Goal: Task Accomplishment & Management: Manage account settings

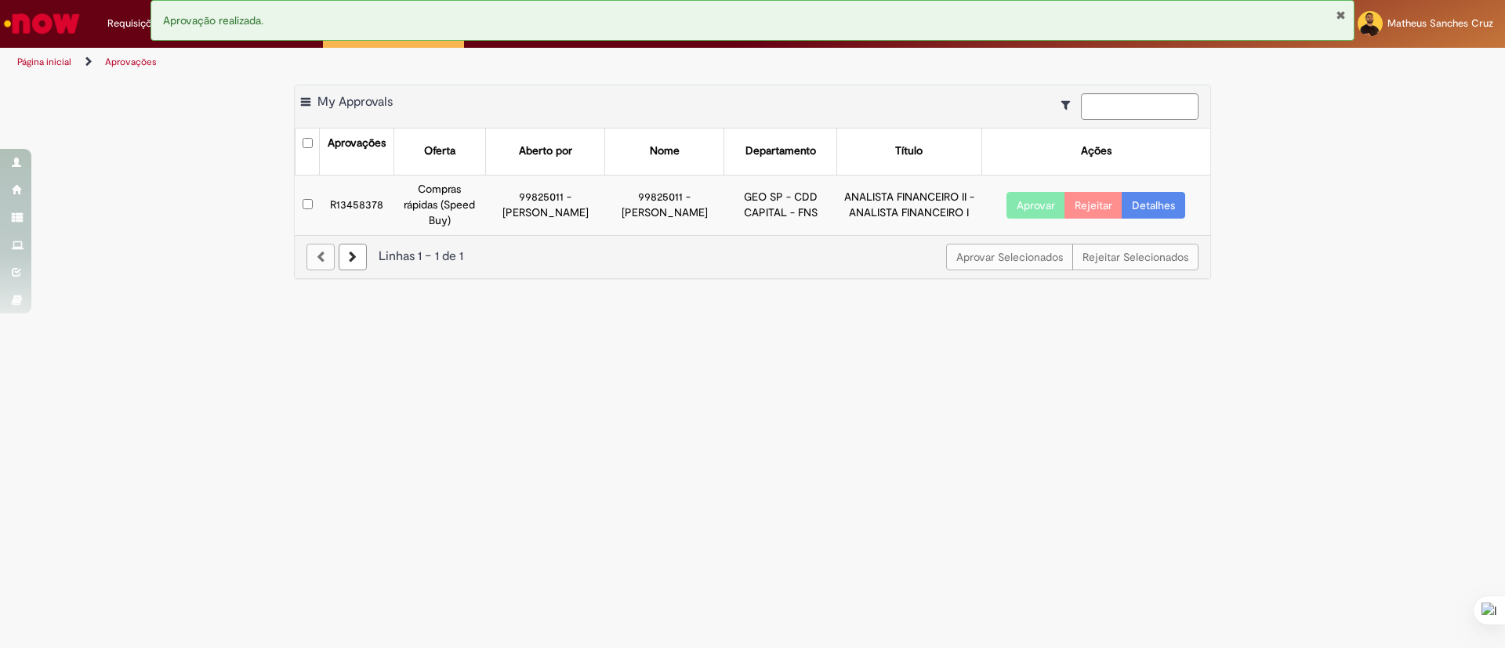
click at [1027, 194] on button "Aprovar" at bounding box center [1035, 205] width 59 height 27
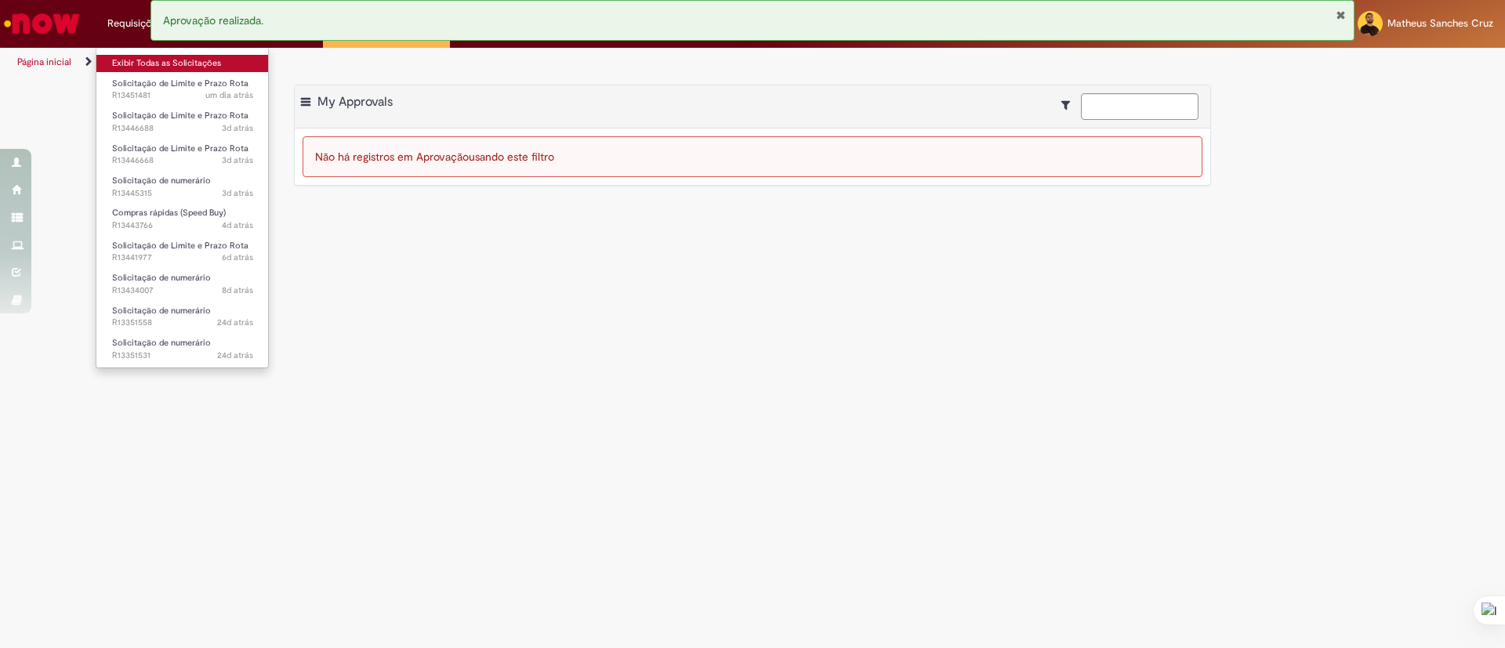
click at [139, 61] on link "Exibir Todas as Solicitações" at bounding box center [182, 63] width 172 height 17
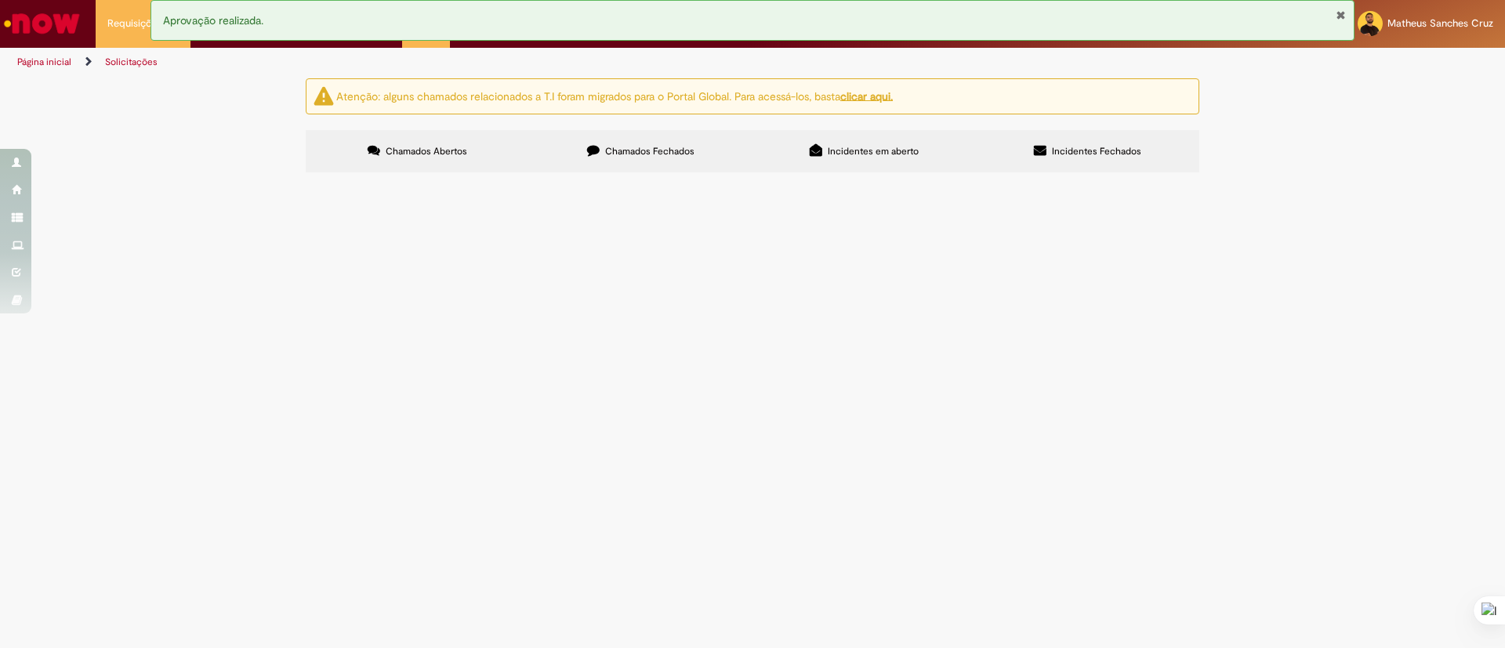
click at [0, 0] on span "Solicitação de Limite e Prazo Rota" at bounding box center [0, 0] width 0 height 0
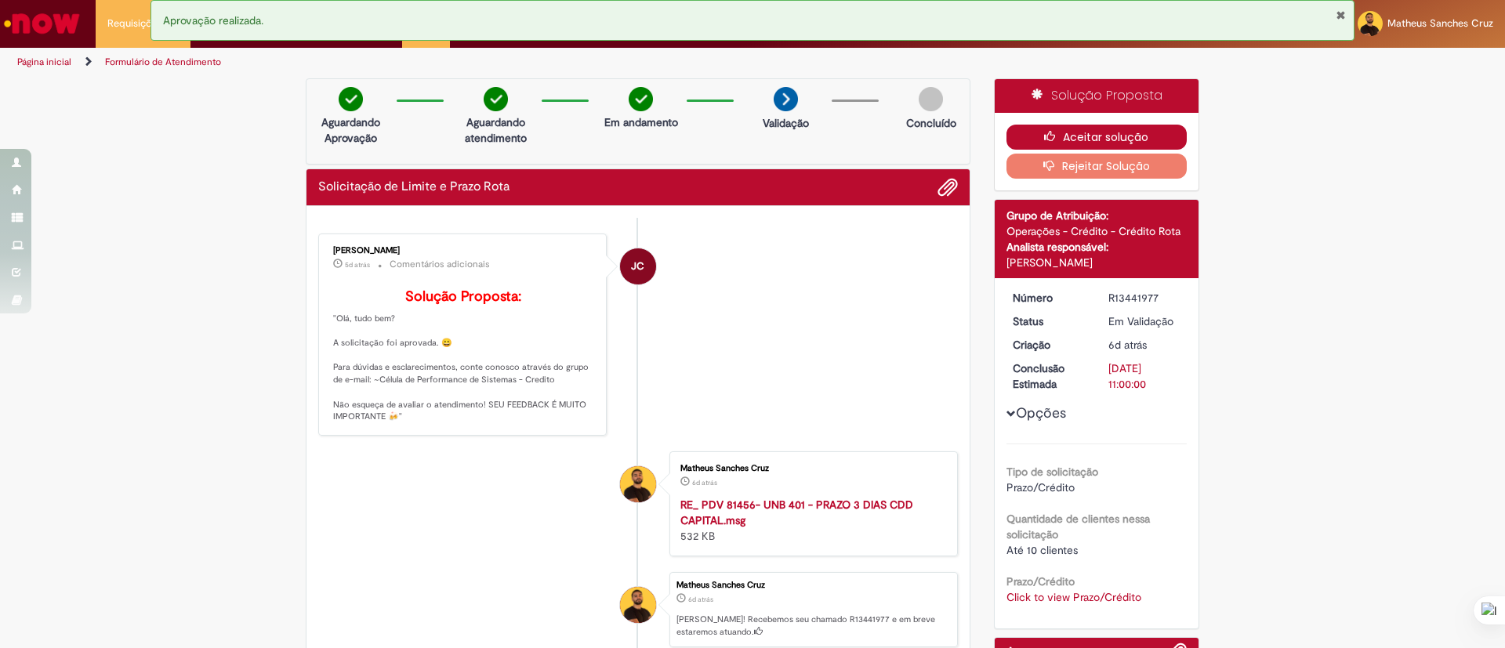
click at [1073, 137] on button "Aceitar solução" at bounding box center [1096, 137] width 181 height 25
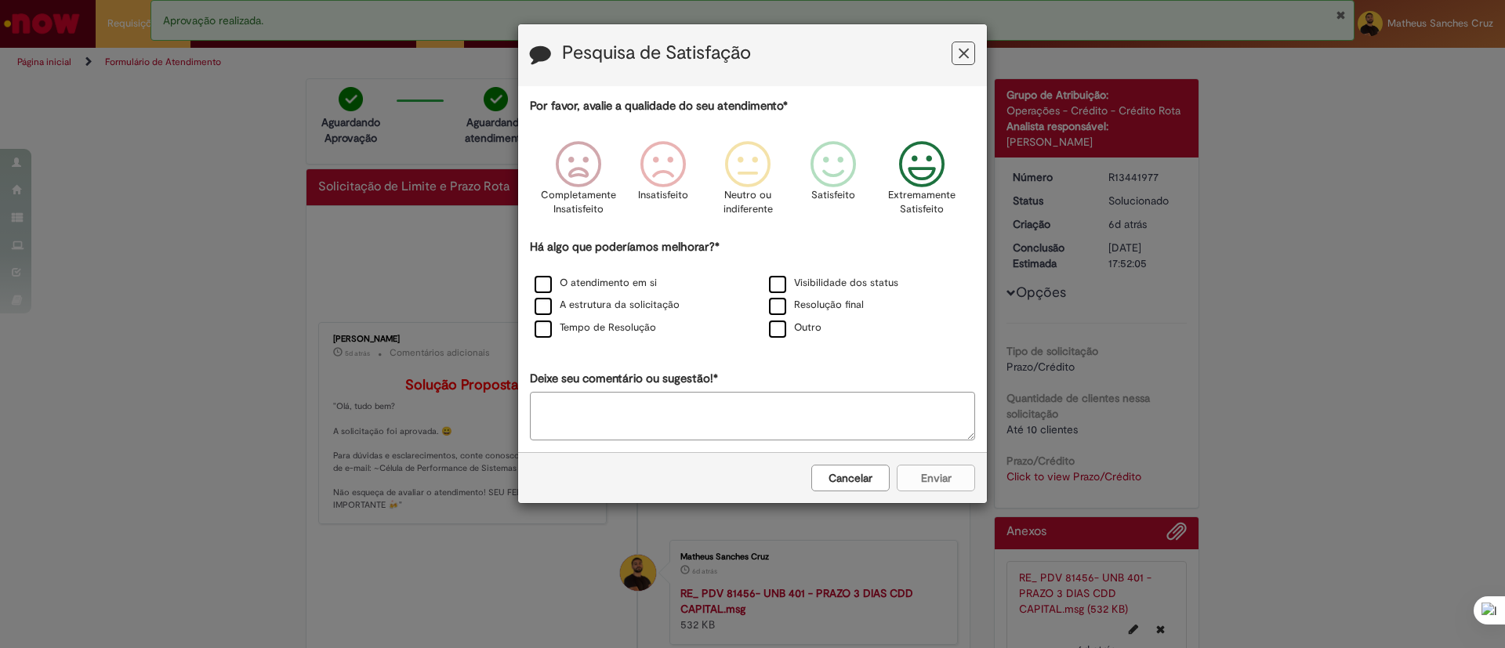
click at [907, 163] on icon "Feedback" at bounding box center [922, 164] width 59 height 47
click at [711, 419] on textarea "Deixe seu comentário ou sugestão!*" at bounding box center [752, 416] width 445 height 49
click at [562, 286] on label "O atendimento em si" at bounding box center [595, 283] width 122 height 15
click at [940, 479] on button "Enviar" at bounding box center [936, 478] width 78 height 27
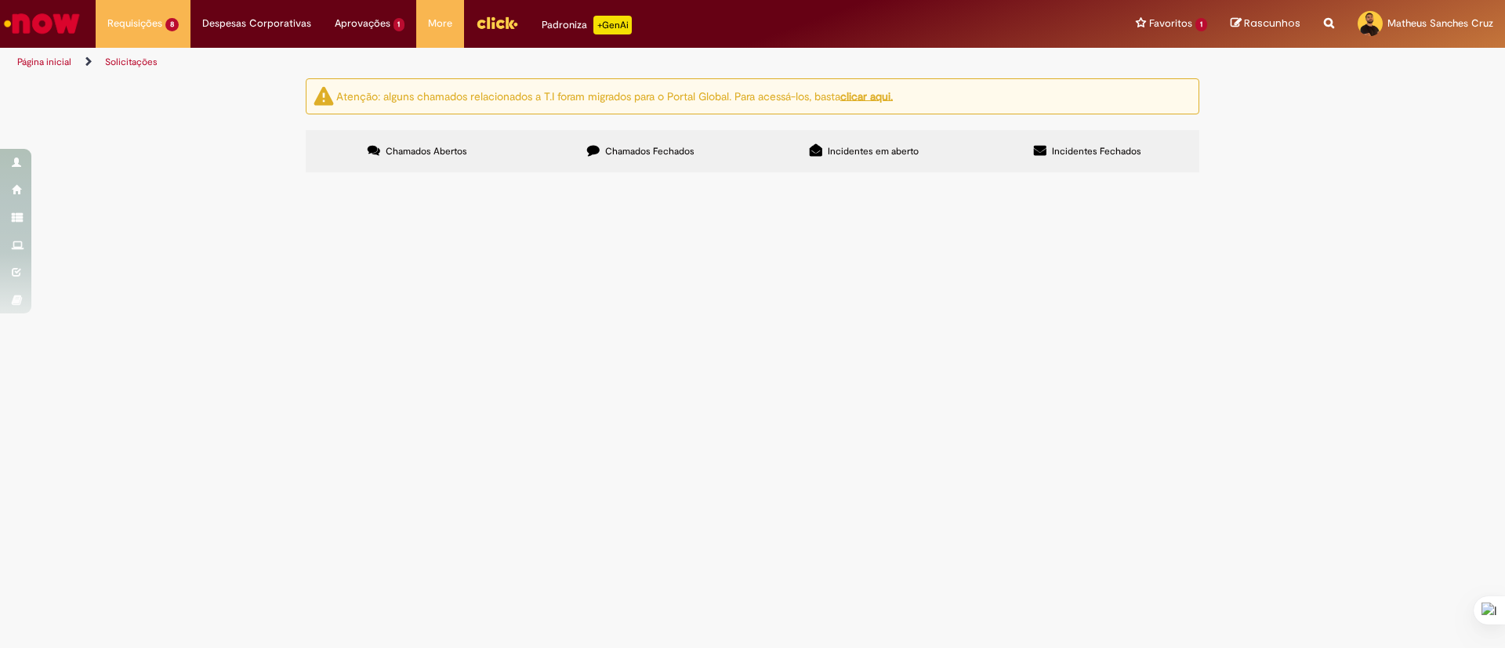
click at [0, 0] on span "Compras rápidas (Speed Buy)" at bounding box center [0, 0] width 0 height 0
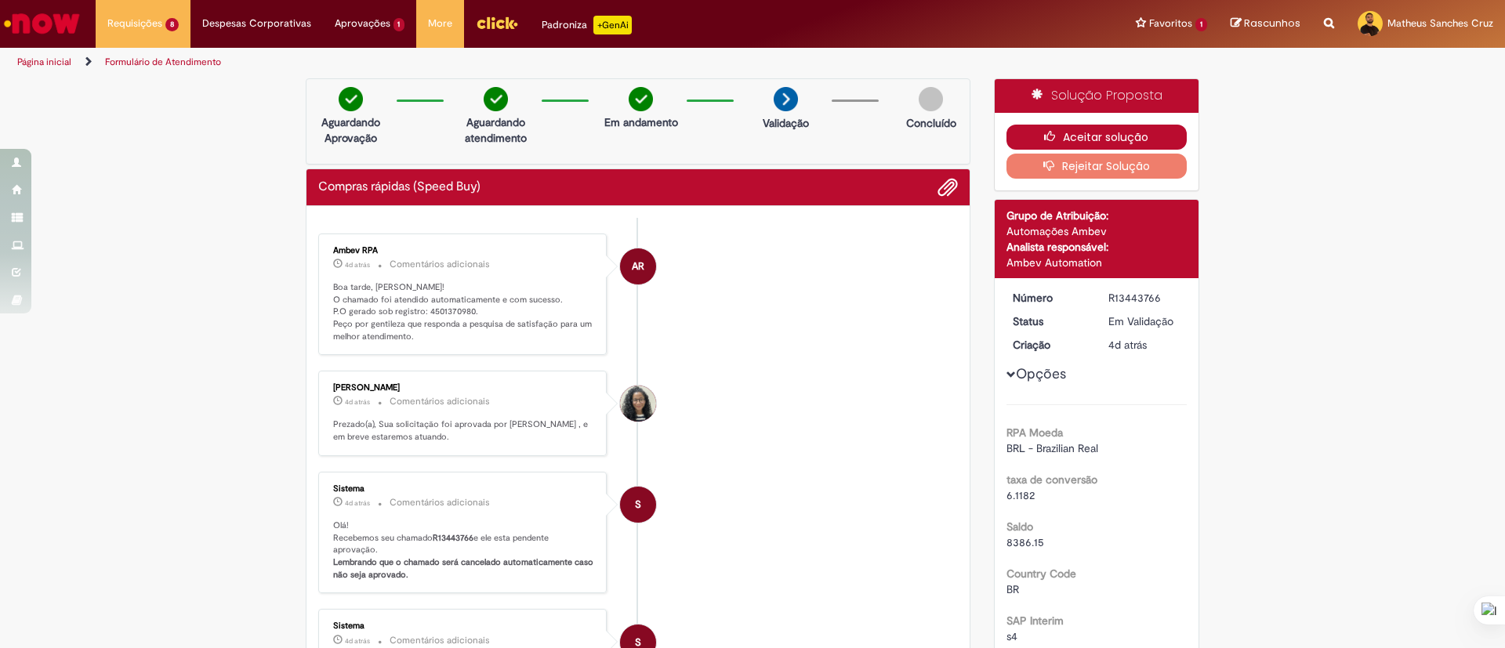
click at [1103, 126] on button "Aceitar solução" at bounding box center [1096, 137] width 181 height 25
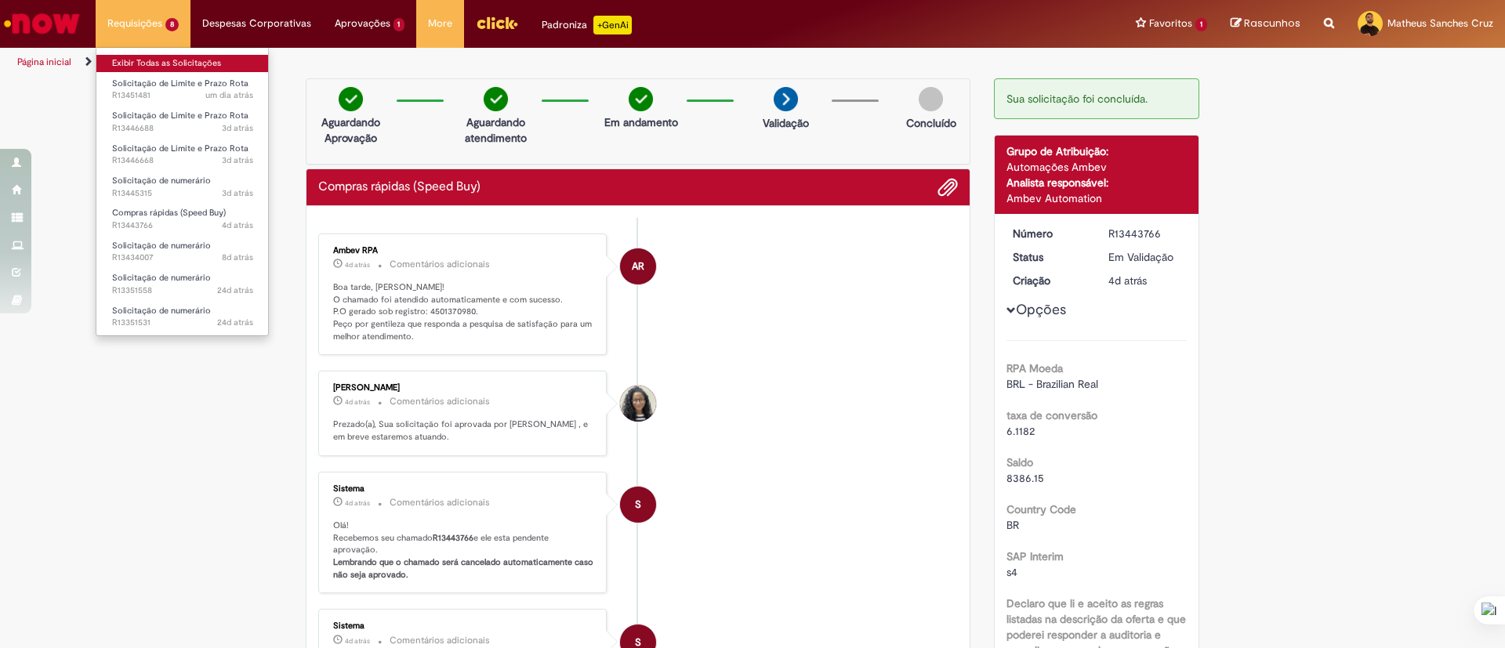
click at [157, 63] on link "Exibir Todas as Solicitações" at bounding box center [182, 63] width 172 height 17
click at [173, 63] on link "Exibir Todas as Solicitações" at bounding box center [182, 63] width 172 height 17
click at [172, 66] on link "Exibir Todas as Solicitações" at bounding box center [182, 63] width 172 height 17
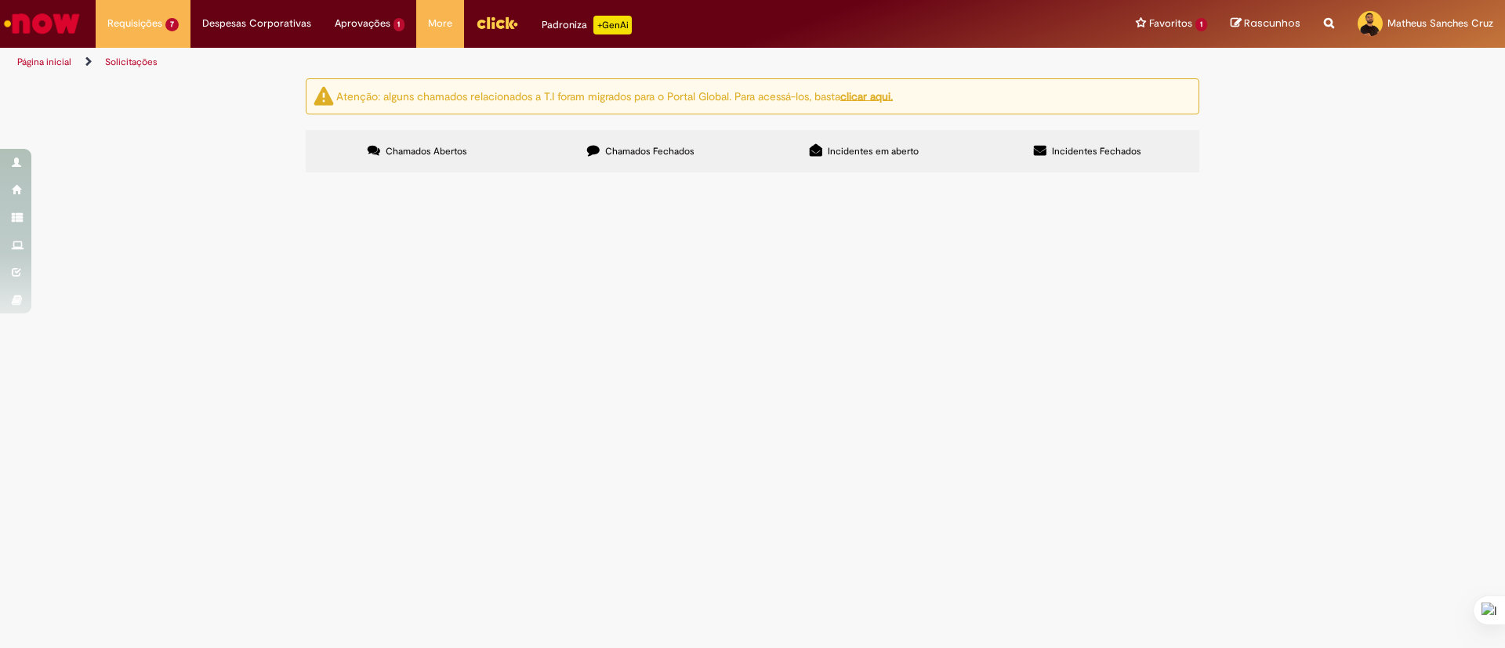
click at [0, 0] on span "Solicitação de Limite e Prazo Rota" at bounding box center [0, 0] width 0 height 0
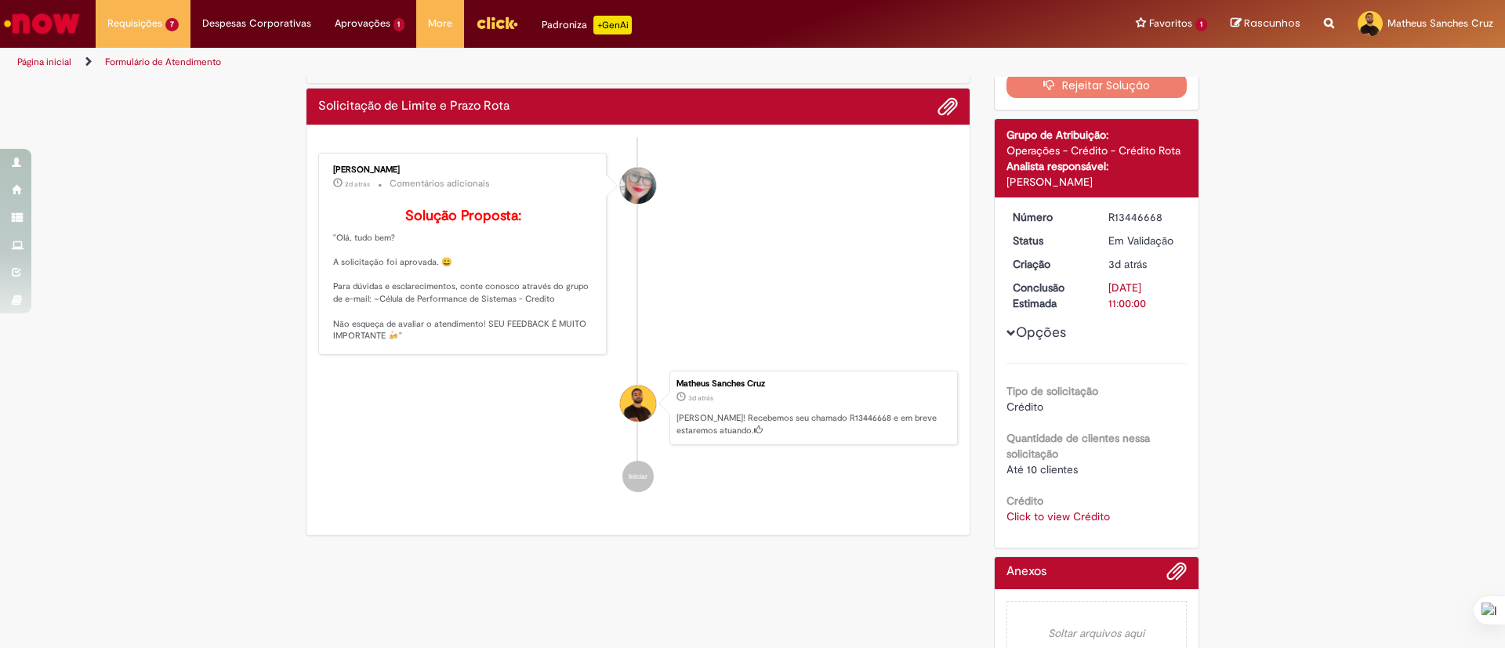
scroll to position [118, 0]
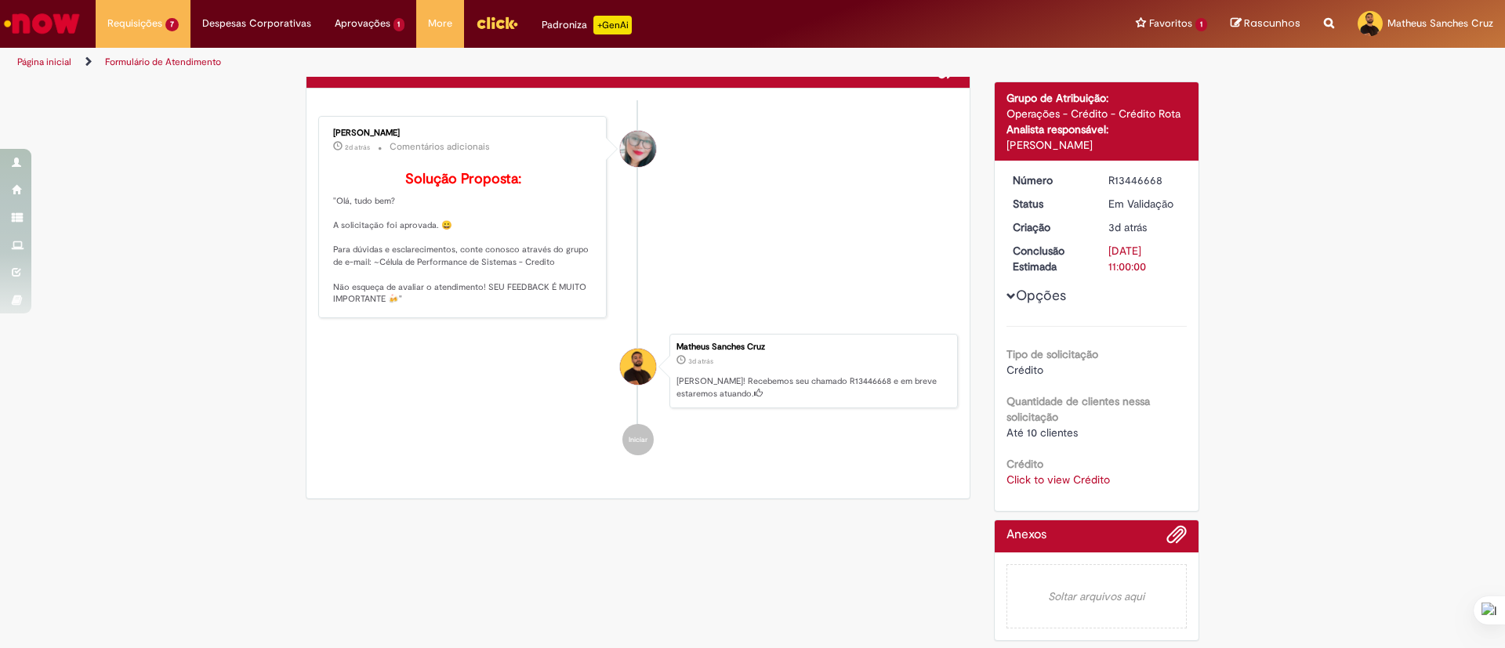
click at [1047, 432] on span "Até 10 clientes" at bounding box center [1041, 433] width 71 height 14
click at [1072, 494] on div "Número R13446668 Status Em Validação Criação 3d atrás 3 dias atrás Conclusão Es…" at bounding box center [1097, 336] width 205 height 350
click at [1075, 487] on div "Número R13446668 Status Em Validação Criação 3d atrás 3 dias atrás Conclusão Es…" at bounding box center [1097, 336] width 205 height 350
click at [1076, 483] on link "Click to view Crédito" at bounding box center [1057, 480] width 103 height 14
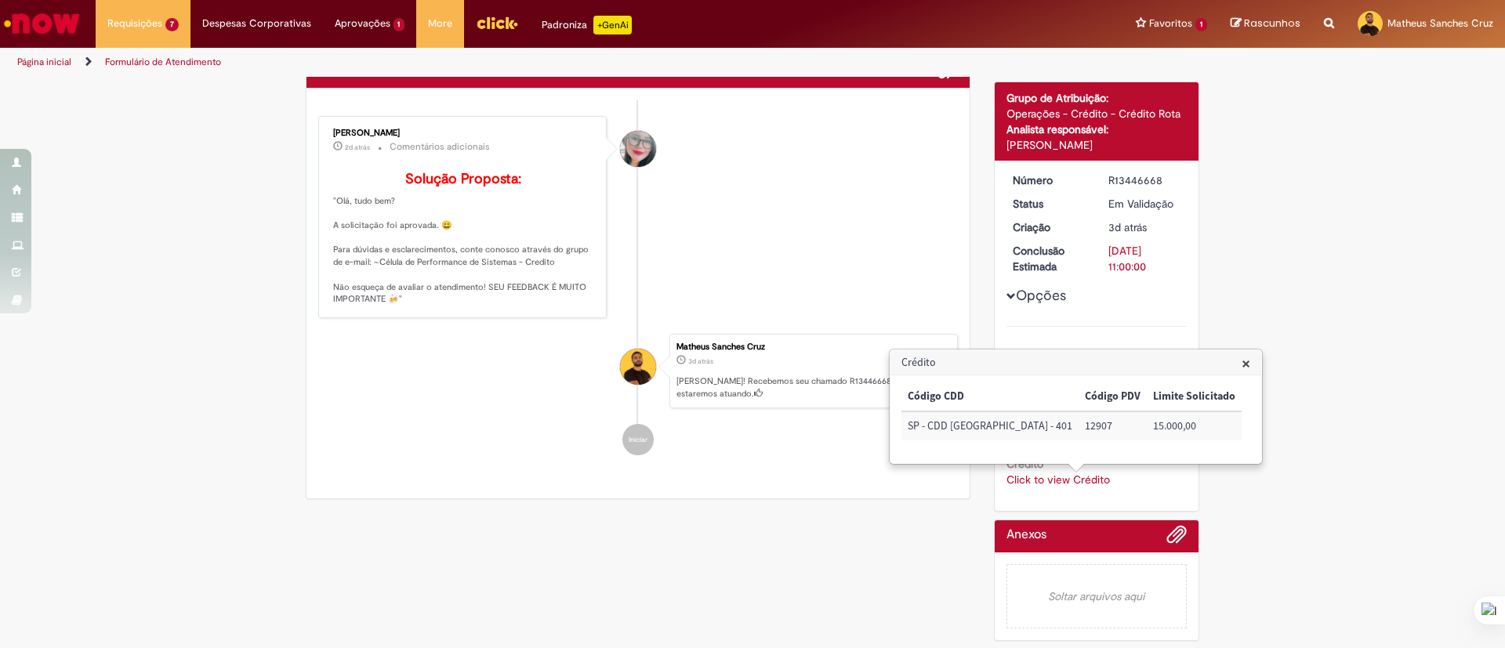
click at [1078, 425] on td "12907" at bounding box center [1112, 425] width 68 height 29
click at [1315, 343] on div "Verificar Código de Barras Aguardando Aprovação Aguardando atendimento Em andam…" at bounding box center [752, 305] width 1505 height 688
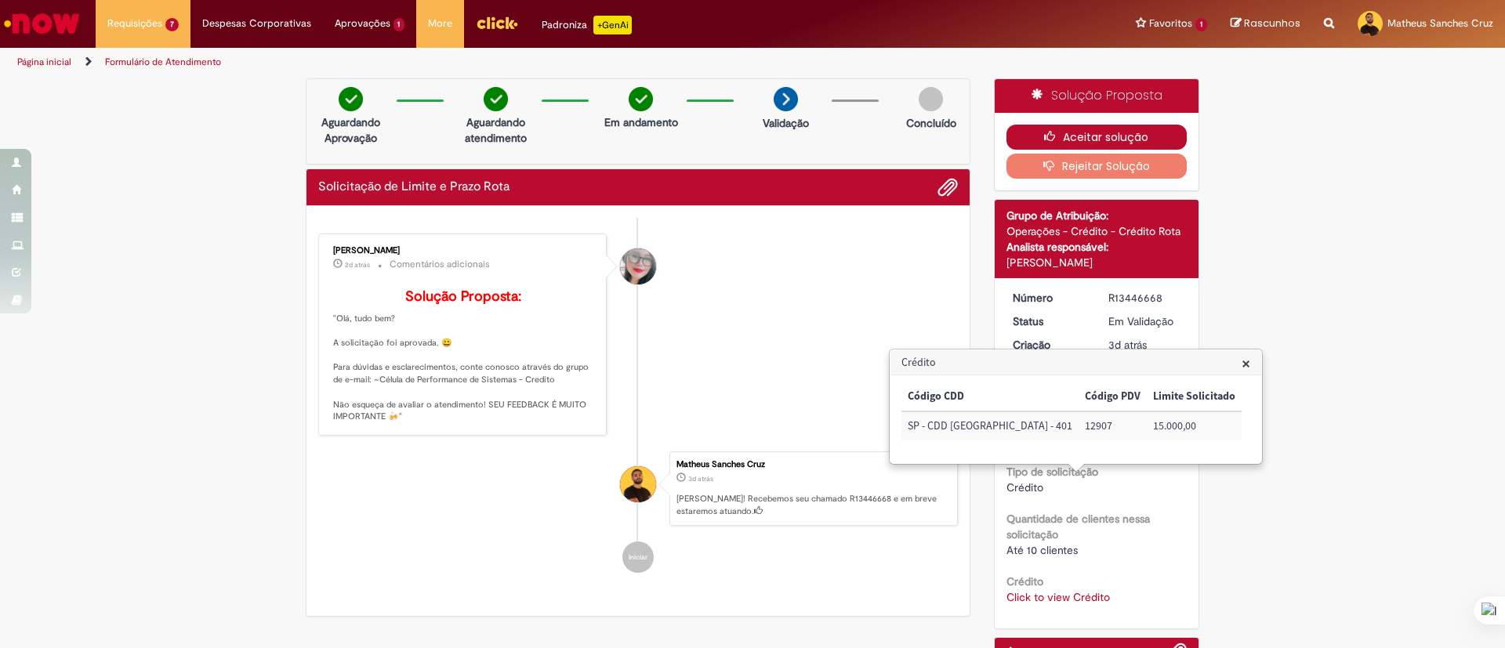
click at [1129, 144] on button "Aceitar solução" at bounding box center [1096, 137] width 181 height 25
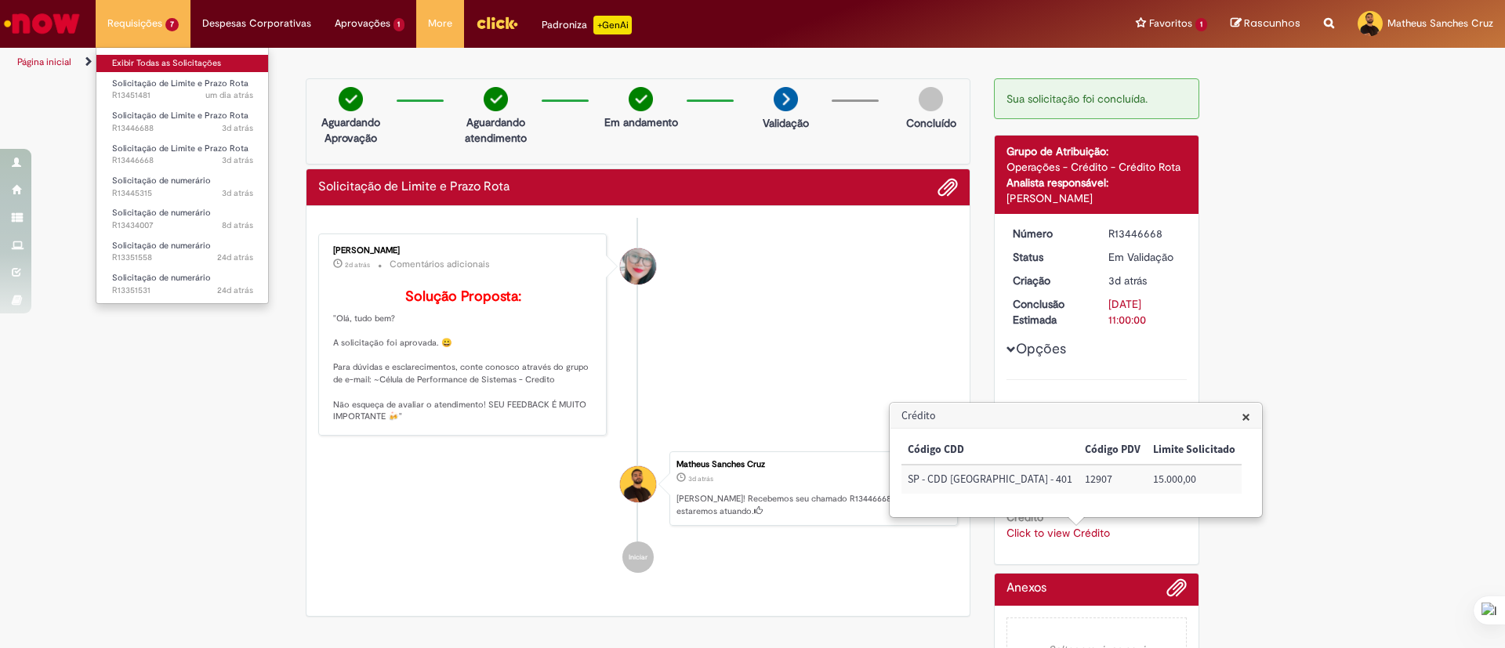
click at [172, 56] on link "Exibir Todas as Solicitações" at bounding box center [182, 63] width 172 height 17
click at [178, 60] on link "Exibir Todas as Solicitações" at bounding box center [182, 63] width 172 height 17
click at [162, 18] on li "Requisições 7 Exibir Todas as Solicitações Solicitação de Limite e Prazo Rota u…" at bounding box center [143, 23] width 95 height 47
click at [147, 28] on li "Requisições 7 Exibir Todas as Solicitações Solicitação de Limite e Prazo Rota u…" at bounding box center [143, 23] width 95 height 47
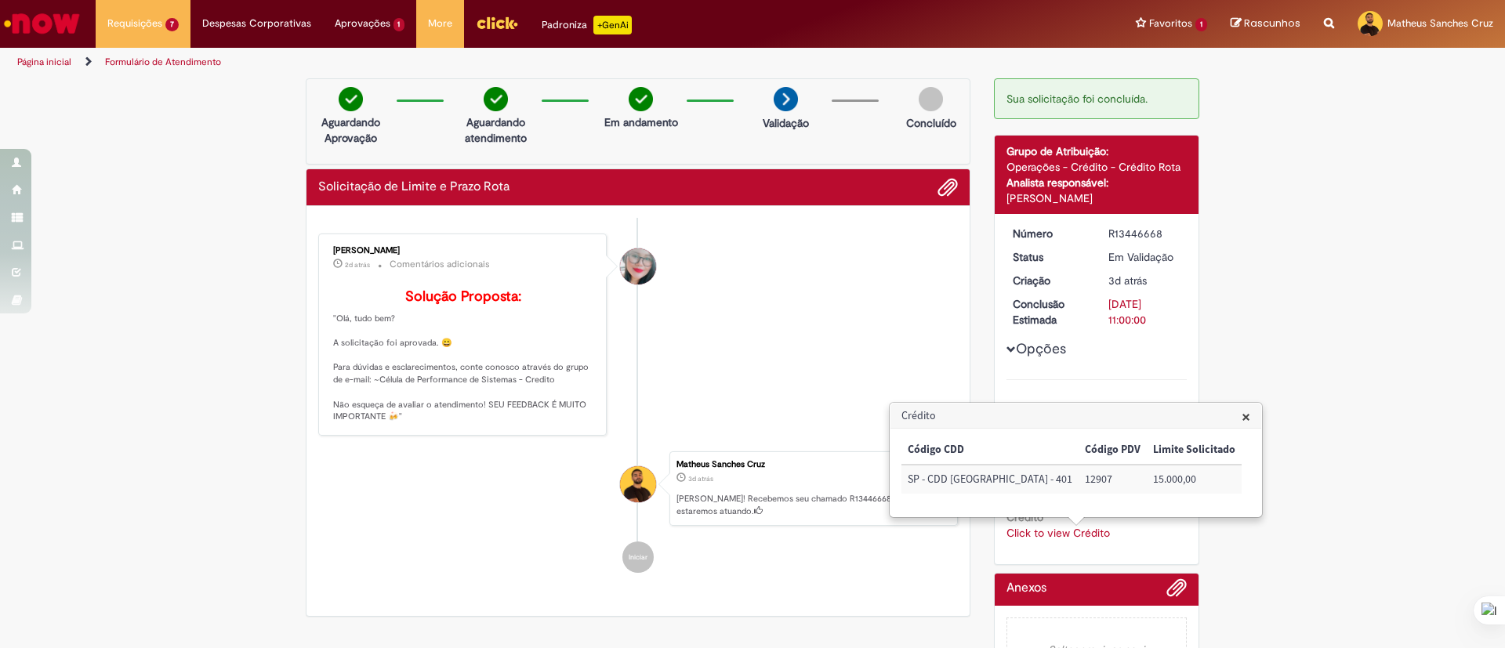
click at [69, 108] on div "Verificar Código de Barras Aguardando Aprovação Aguardando atendimento Em andam…" at bounding box center [752, 390] width 1505 height 624
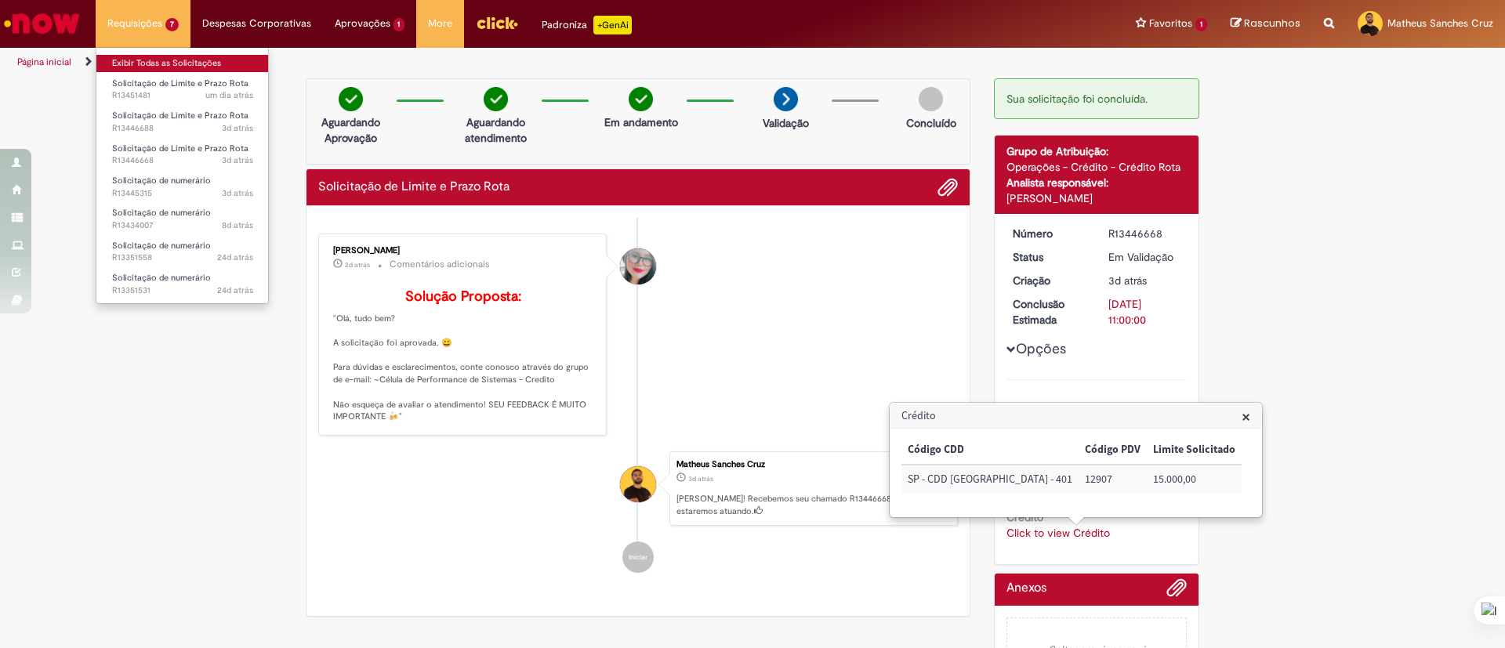
click at [137, 63] on link "Exibir Todas as Solicitações" at bounding box center [182, 63] width 172 height 17
click at [207, 86] on span "Solicitação de Limite e Prazo Rota" at bounding box center [180, 84] width 136 height 12
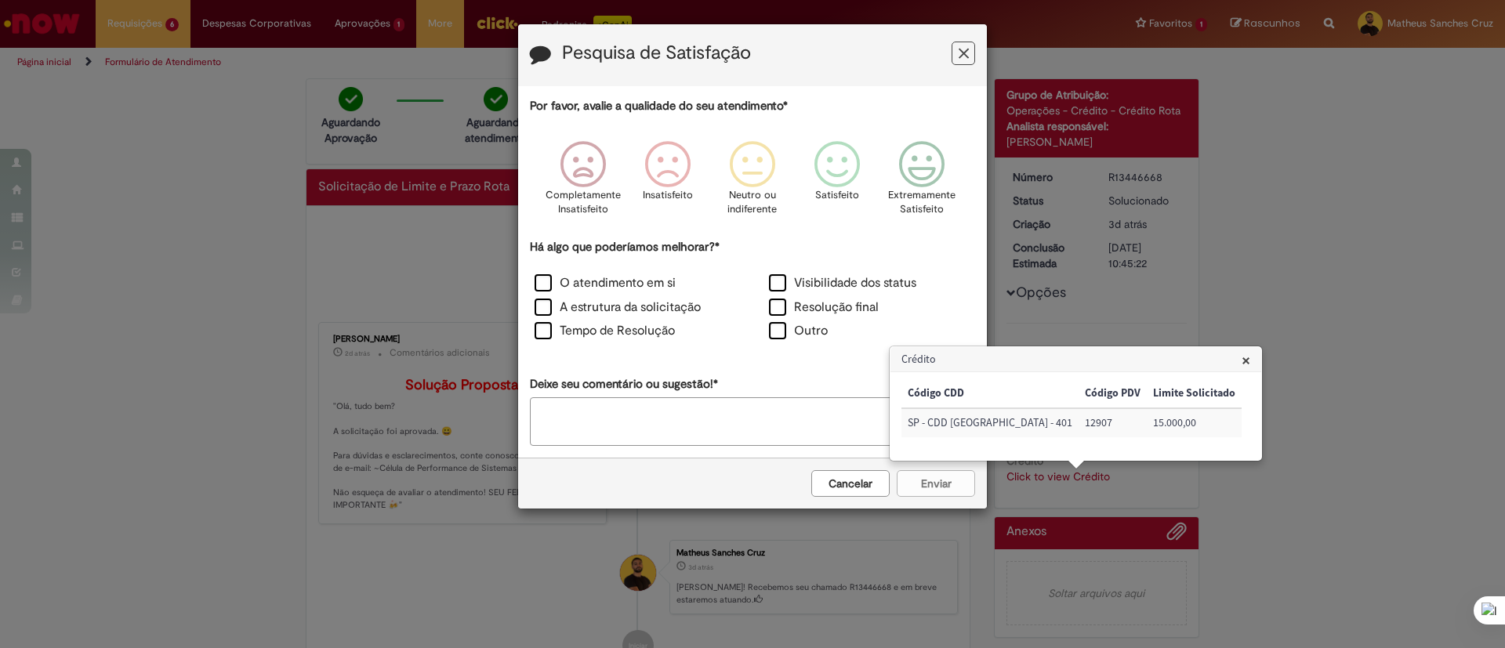
click at [969, 51] on button "Feedback" at bounding box center [963, 54] width 24 height 24
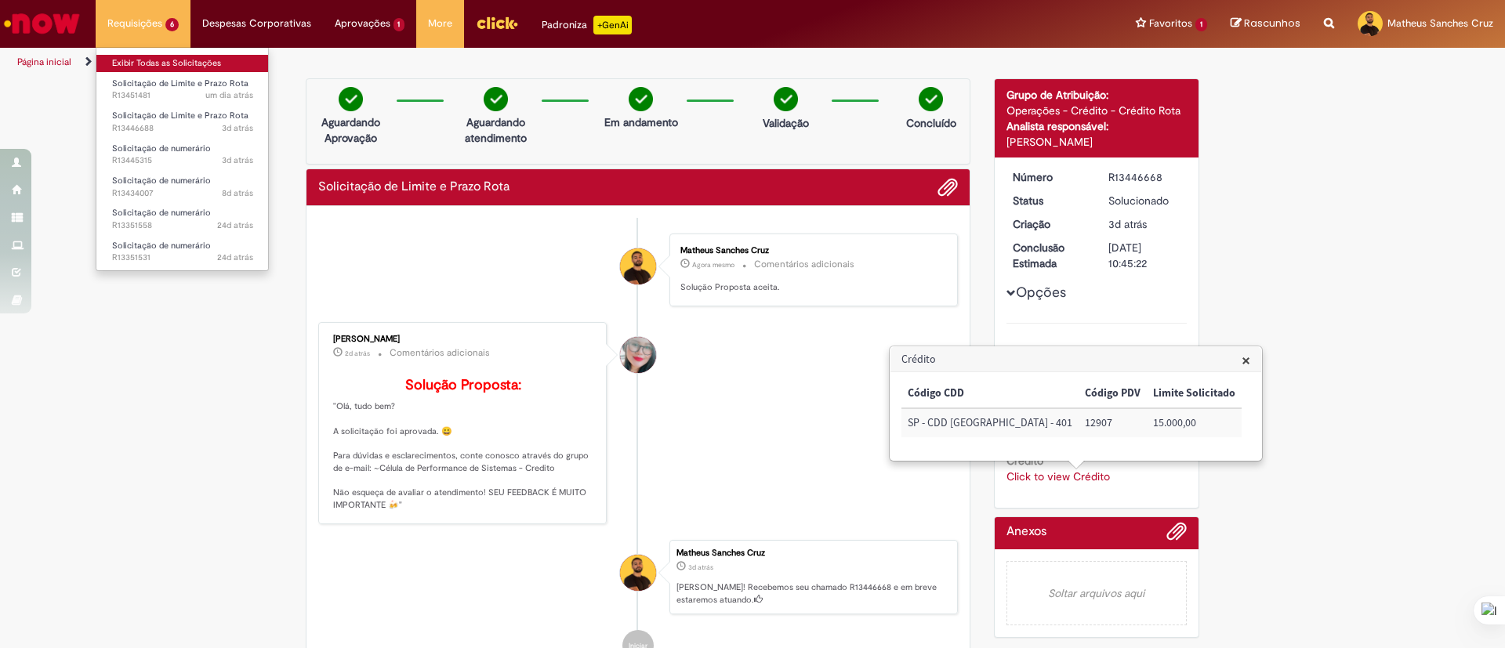
click at [161, 62] on link "Exibir Todas as Solicitações" at bounding box center [182, 63] width 172 height 17
click at [180, 58] on link "Exibir Todas as Solicitações" at bounding box center [182, 63] width 172 height 17
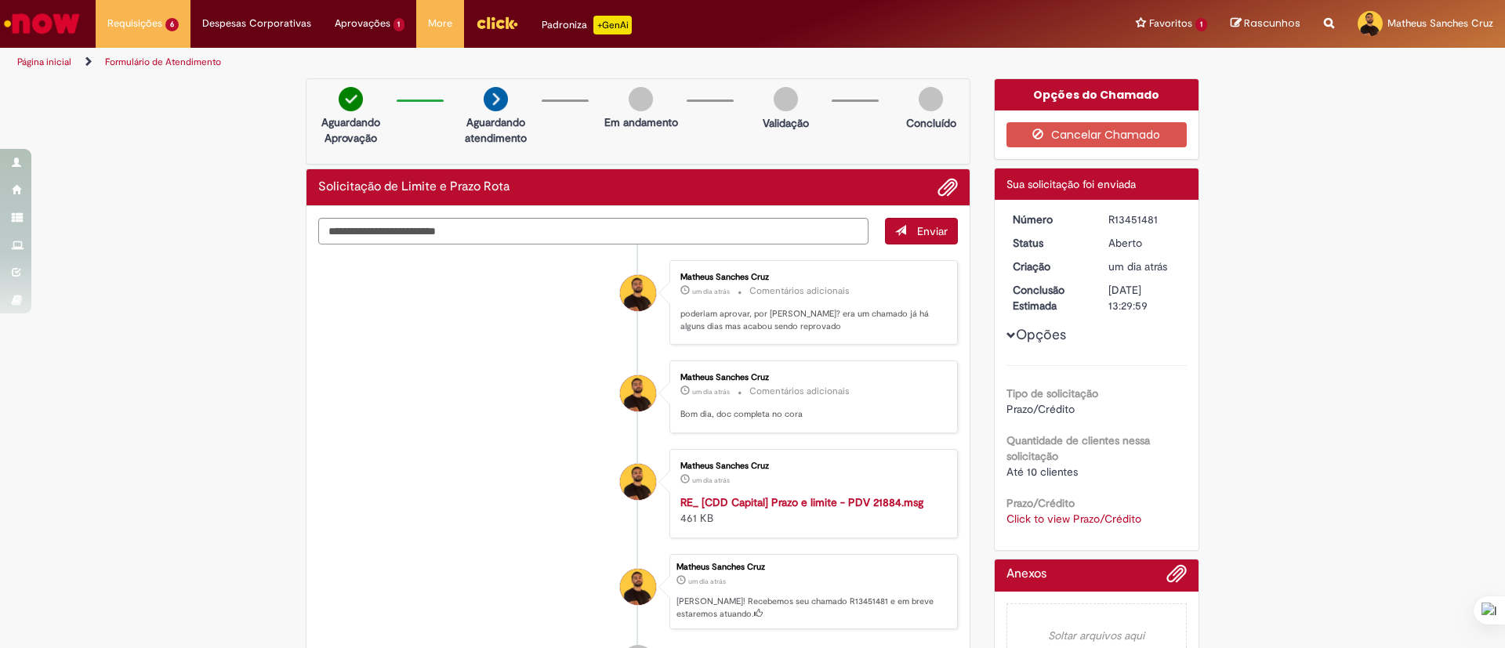
click at [1110, 520] on link "Click to view Prazo/Crédito" at bounding box center [1073, 519] width 135 height 14
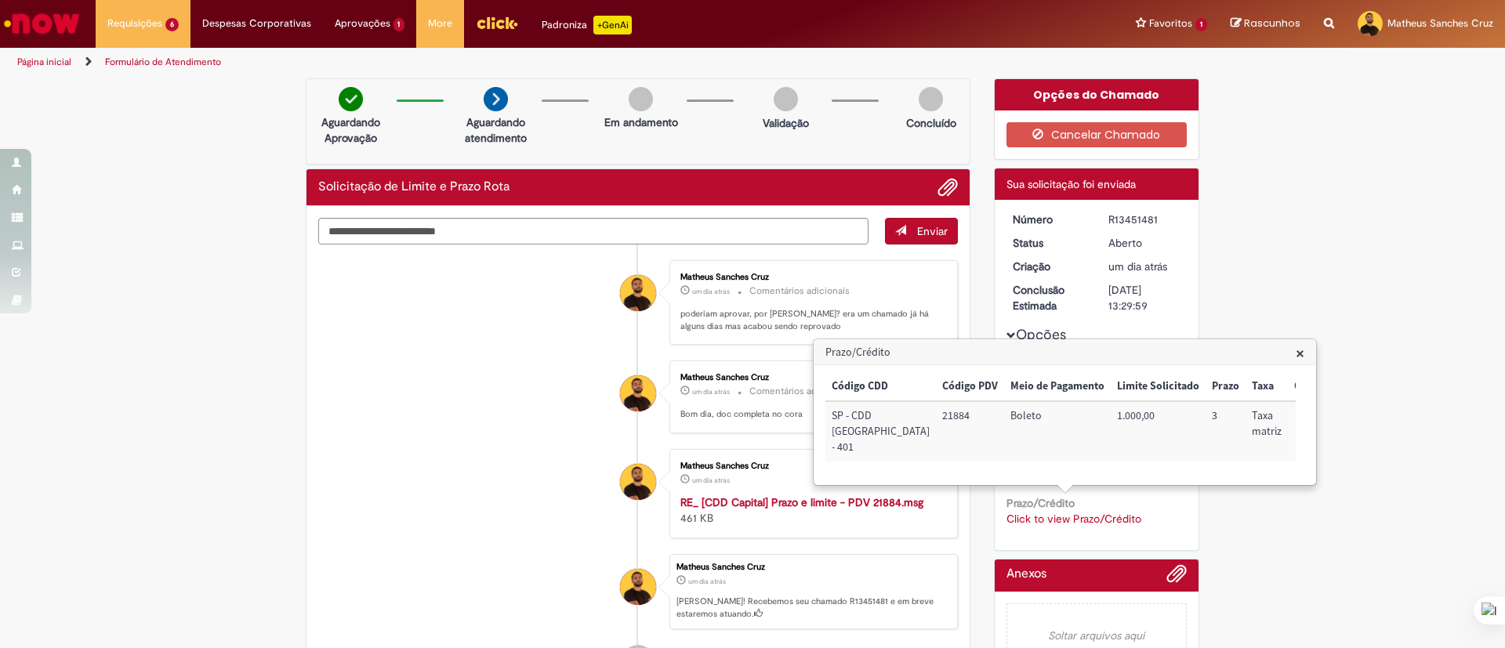
click at [1360, 266] on div "Verificar Código de Barras Aguardando Aprovação Aguardando atendimento Em andam…" at bounding box center [752, 403] width 1505 height 650
click at [1127, 219] on div "R13451481" at bounding box center [1144, 220] width 73 height 16
copy div "R13451481"
click at [1378, 266] on div "Verificar Código de Barras Aguardando Aprovação Aguardando atendimento Em andam…" at bounding box center [752, 403] width 1505 height 650
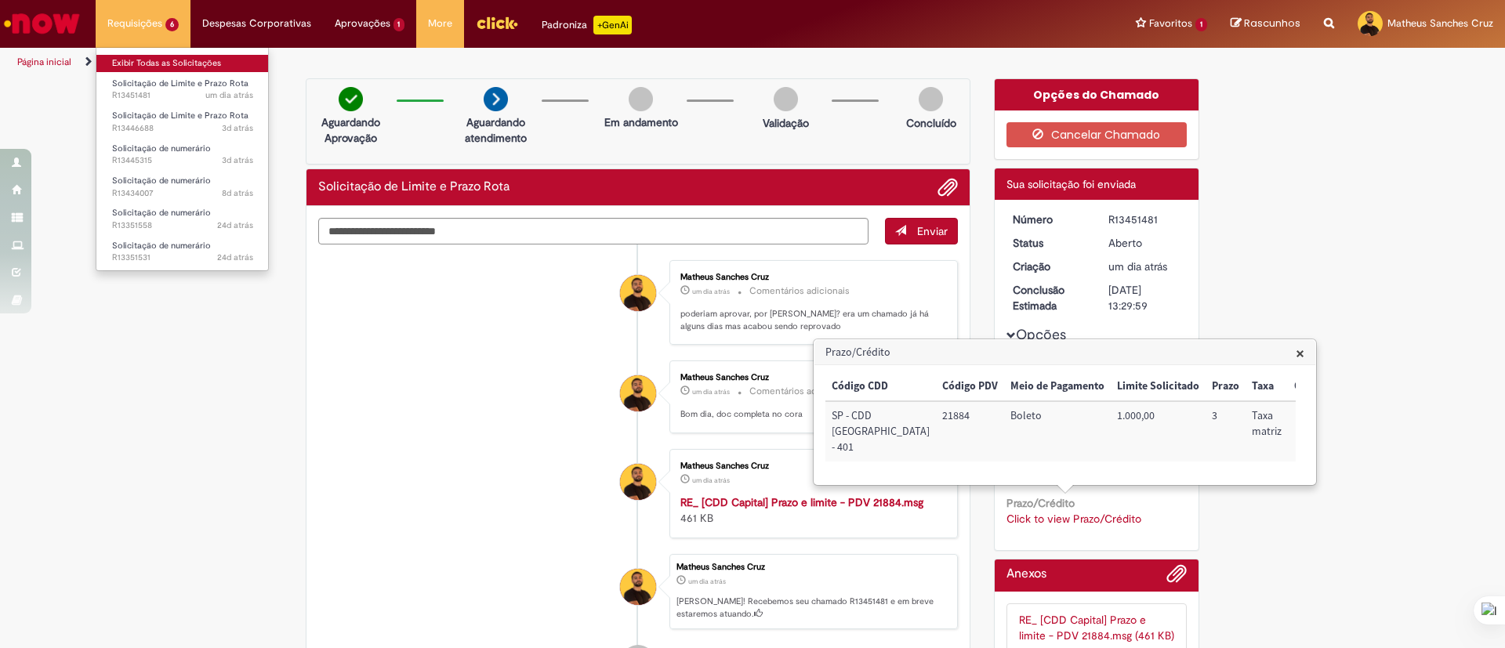
click at [140, 69] on link "Exibir Todas as Solicitações" at bounding box center [182, 63] width 172 height 17
click at [154, 22] on li "Requisições 6 Exibir Todas as Solicitações Solicitação de Limite e Prazo Rota u…" at bounding box center [143, 23] width 95 height 47
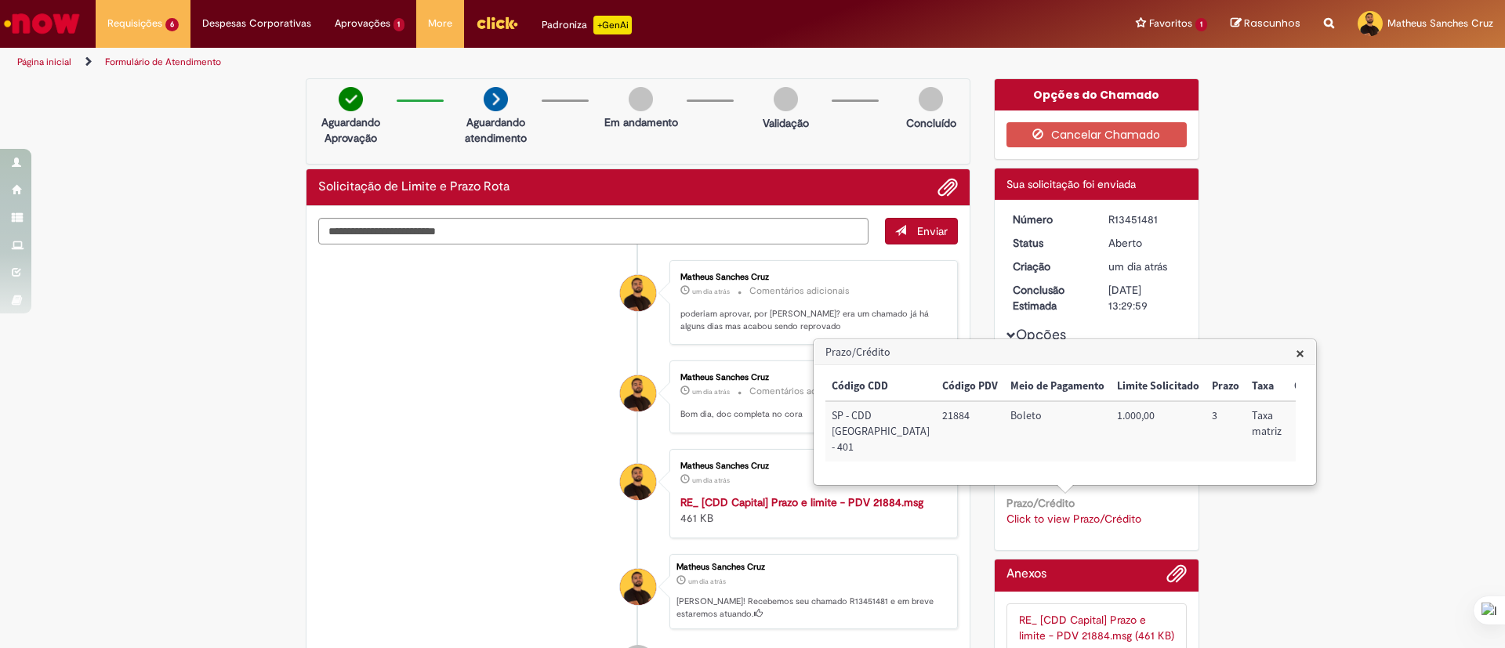
click at [46, 24] on img "Ir para a Homepage" at bounding box center [42, 23] width 81 height 31
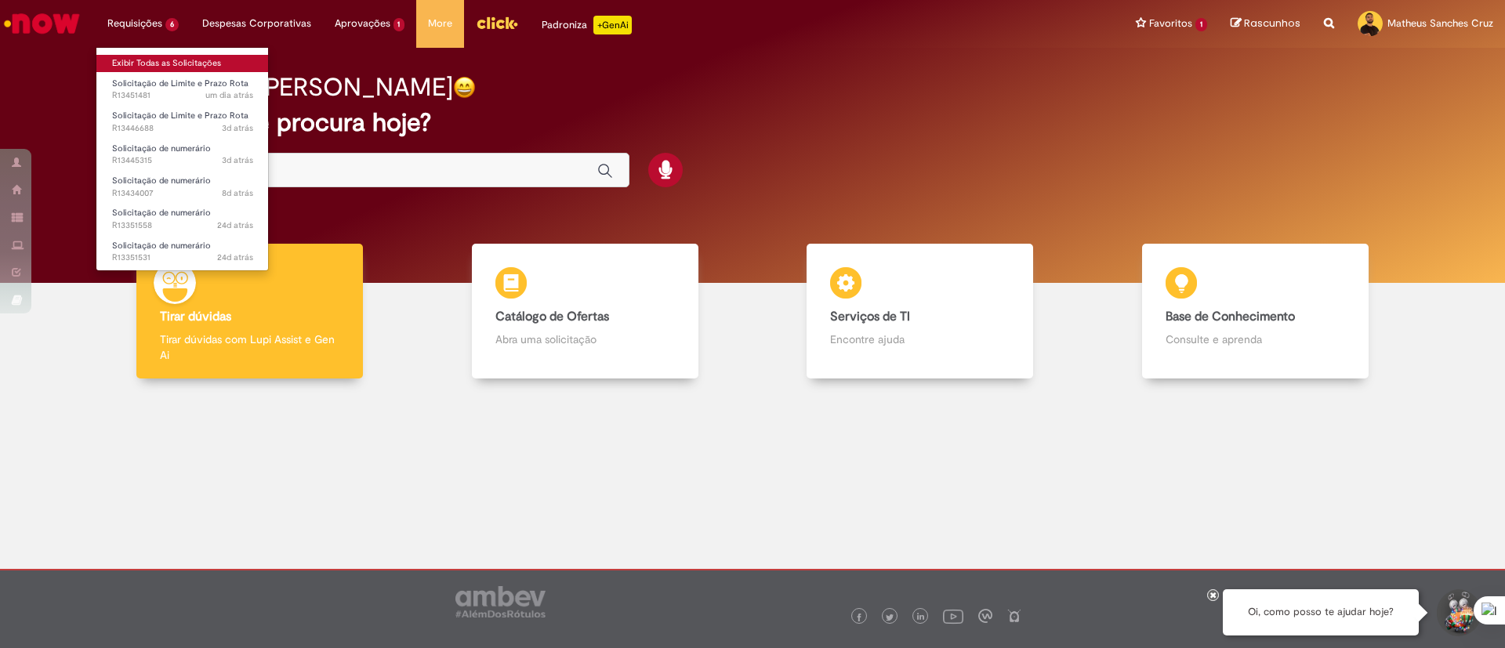
click at [132, 68] on link "Exibir Todas as Solicitações" at bounding box center [182, 63] width 172 height 17
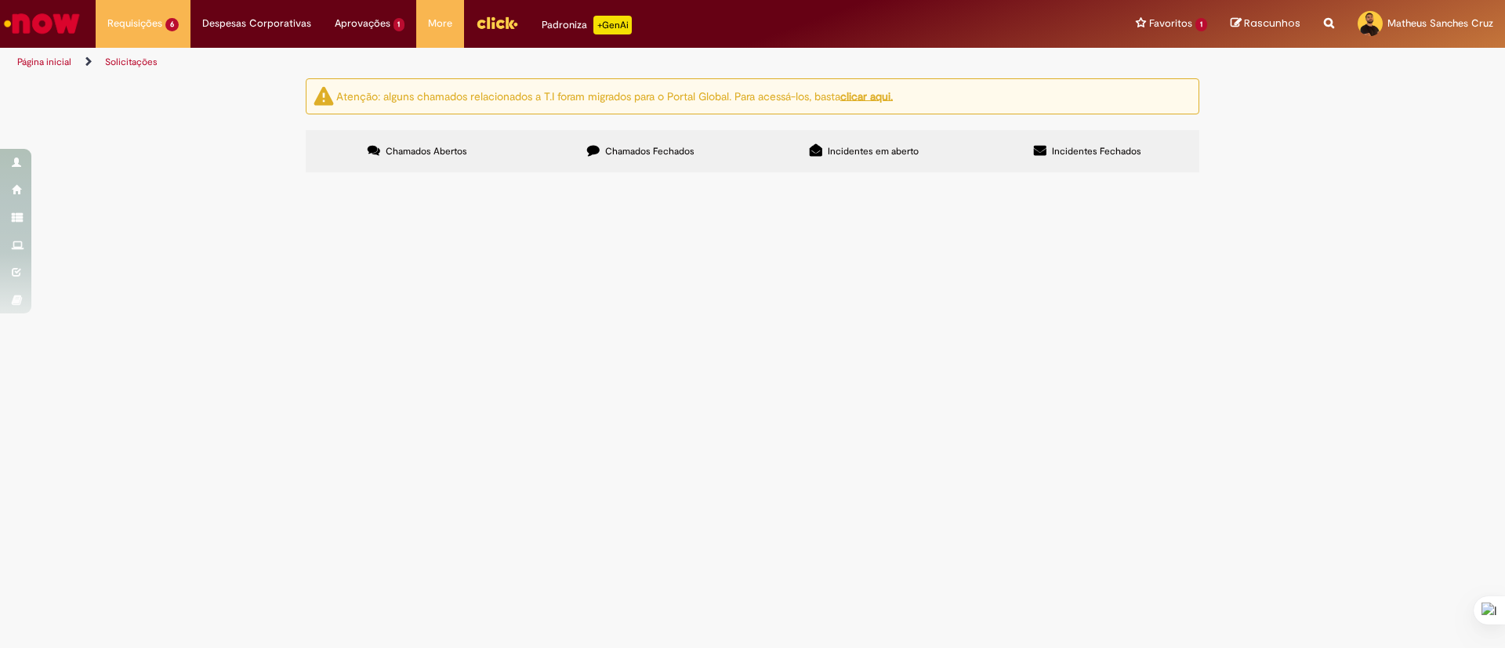
click at [0, 0] on span "Solicitação de Limite e Prazo Rota" at bounding box center [0, 0] width 0 height 0
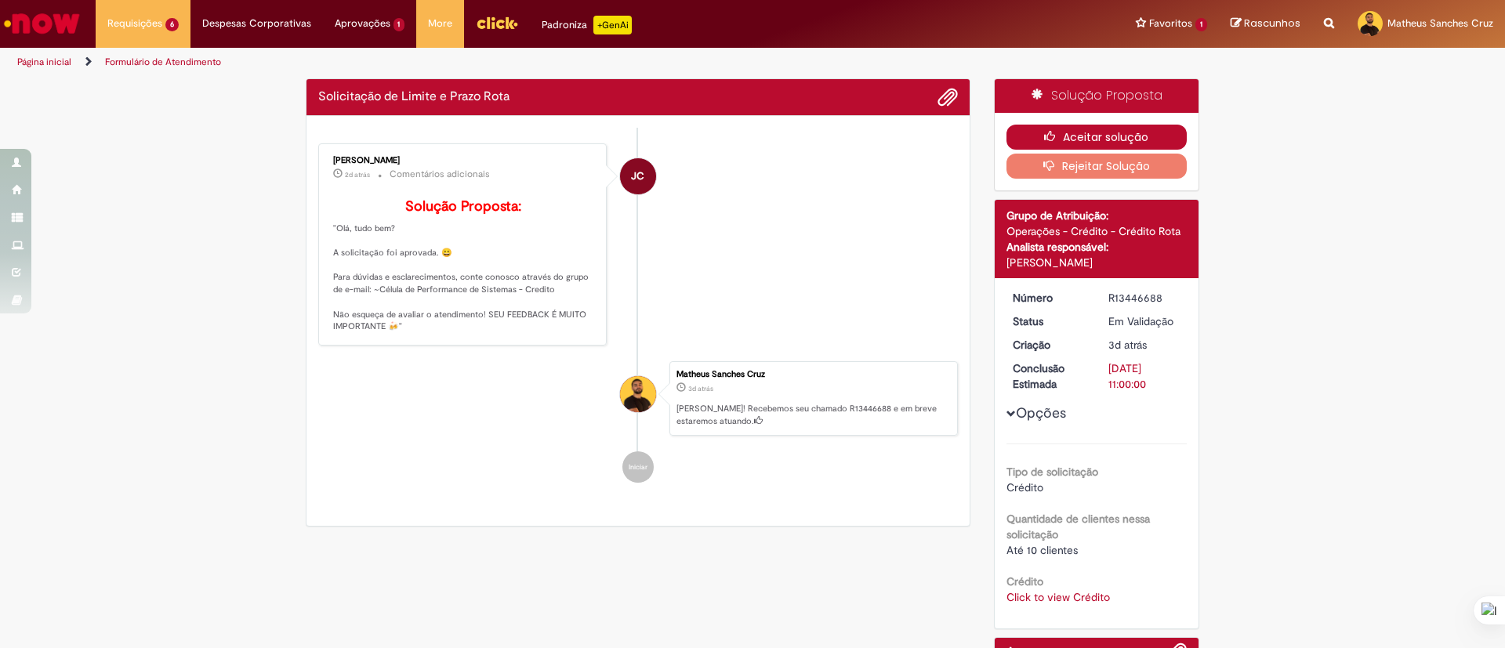
click at [1112, 136] on button "Aceitar solução" at bounding box center [1096, 137] width 181 height 25
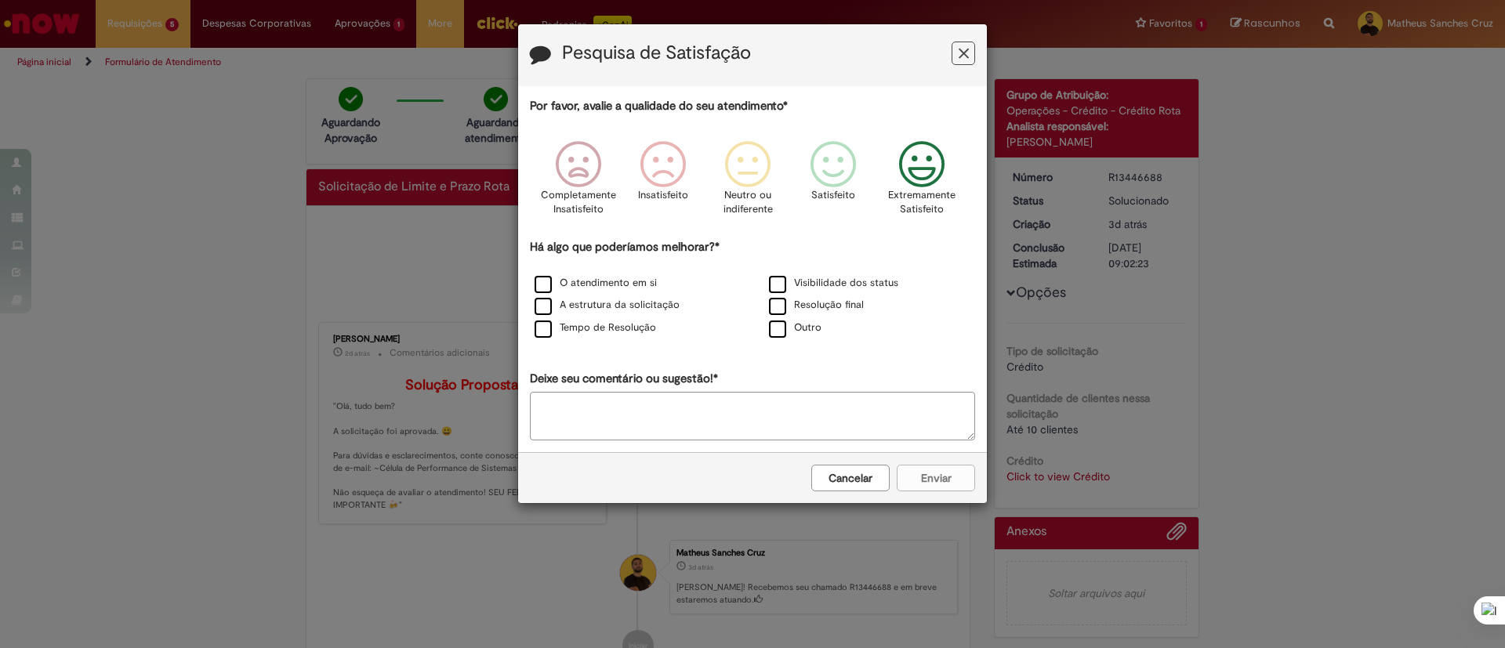
click at [919, 156] on icon "Feedback" at bounding box center [922, 164] width 59 height 47
click at [831, 293] on div "Visibilidade dos status" at bounding box center [869, 284] width 231 height 20
click at [833, 295] on div "O atendimento em si Visibilidade dos status A estrutura da solicitação Resoluçã…" at bounding box center [752, 306] width 469 height 67
click at [835, 290] on label "Visibilidade dos status" at bounding box center [833, 283] width 129 height 15
click at [926, 480] on button "Enviar" at bounding box center [936, 478] width 78 height 27
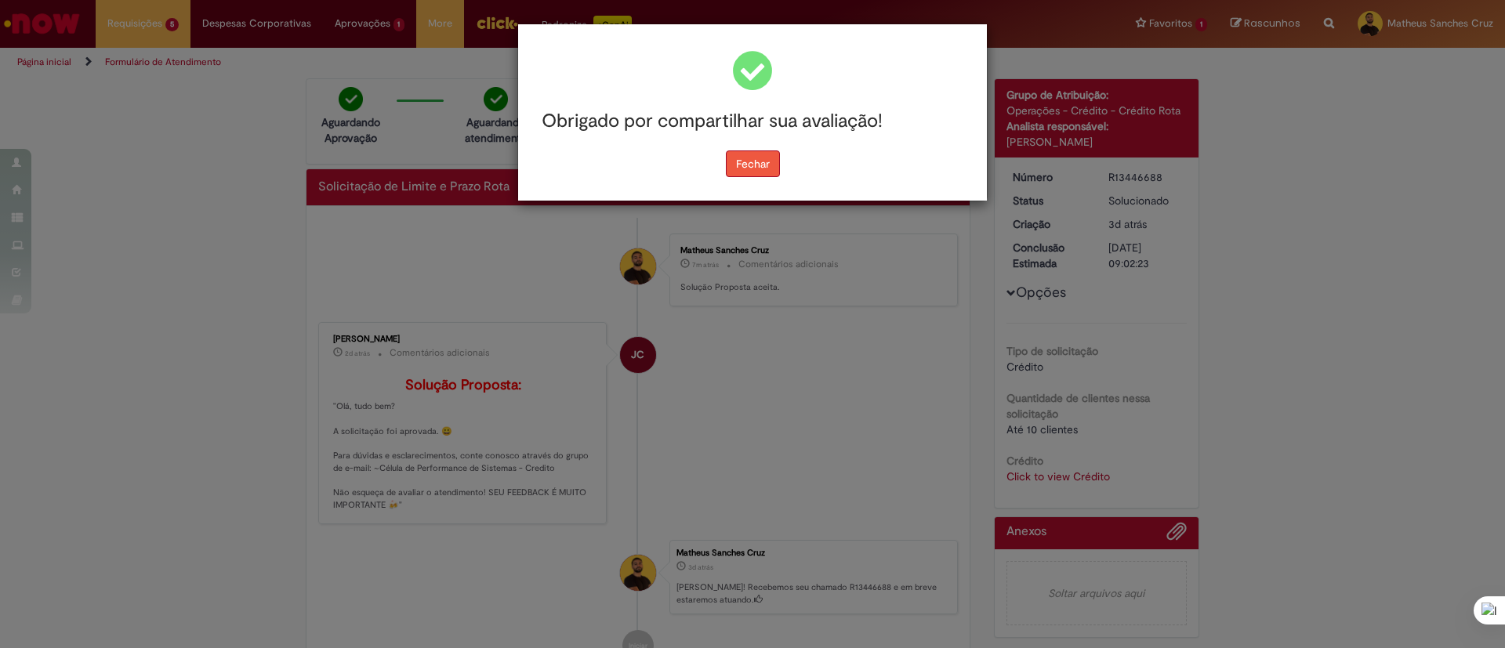
click at [777, 157] on button "Fechar" at bounding box center [753, 163] width 54 height 27
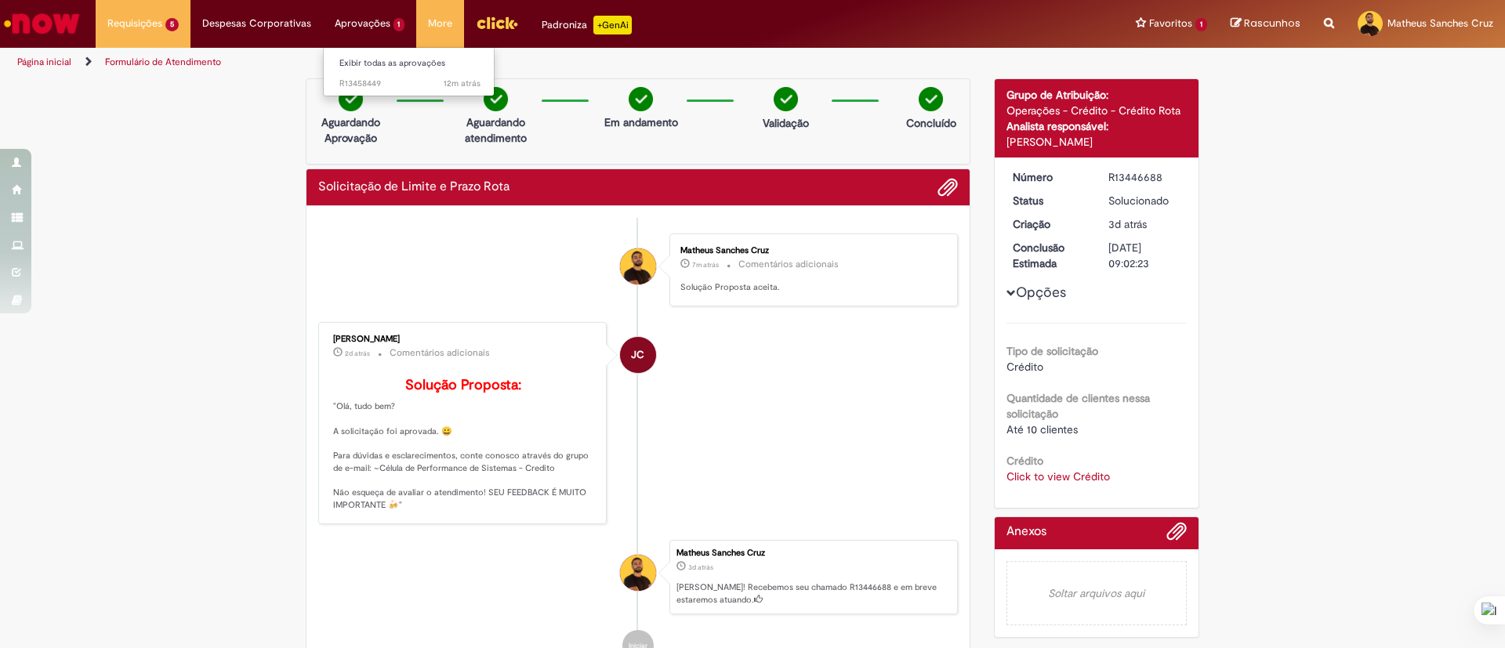
click at [353, 53] on li "Exibir todas as aprovações" at bounding box center [410, 62] width 172 height 20
click at [357, 57] on link "Exibir todas as aprovações" at bounding box center [410, 63] width 172 height 17
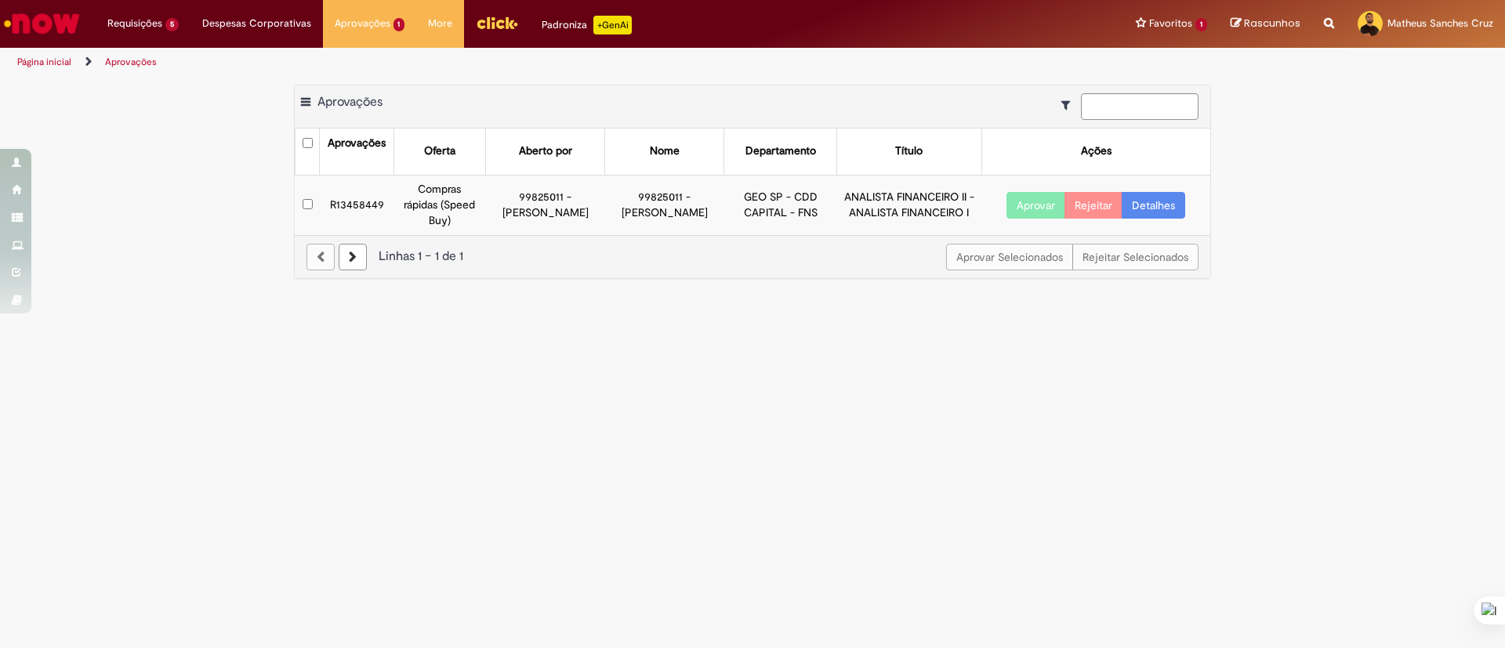
click at [1022, 214] on button "Aprovar" at bounding box center [1035, 205] width 59 height 27
